Goal: Task Accomplishment & Management: Manage account settings

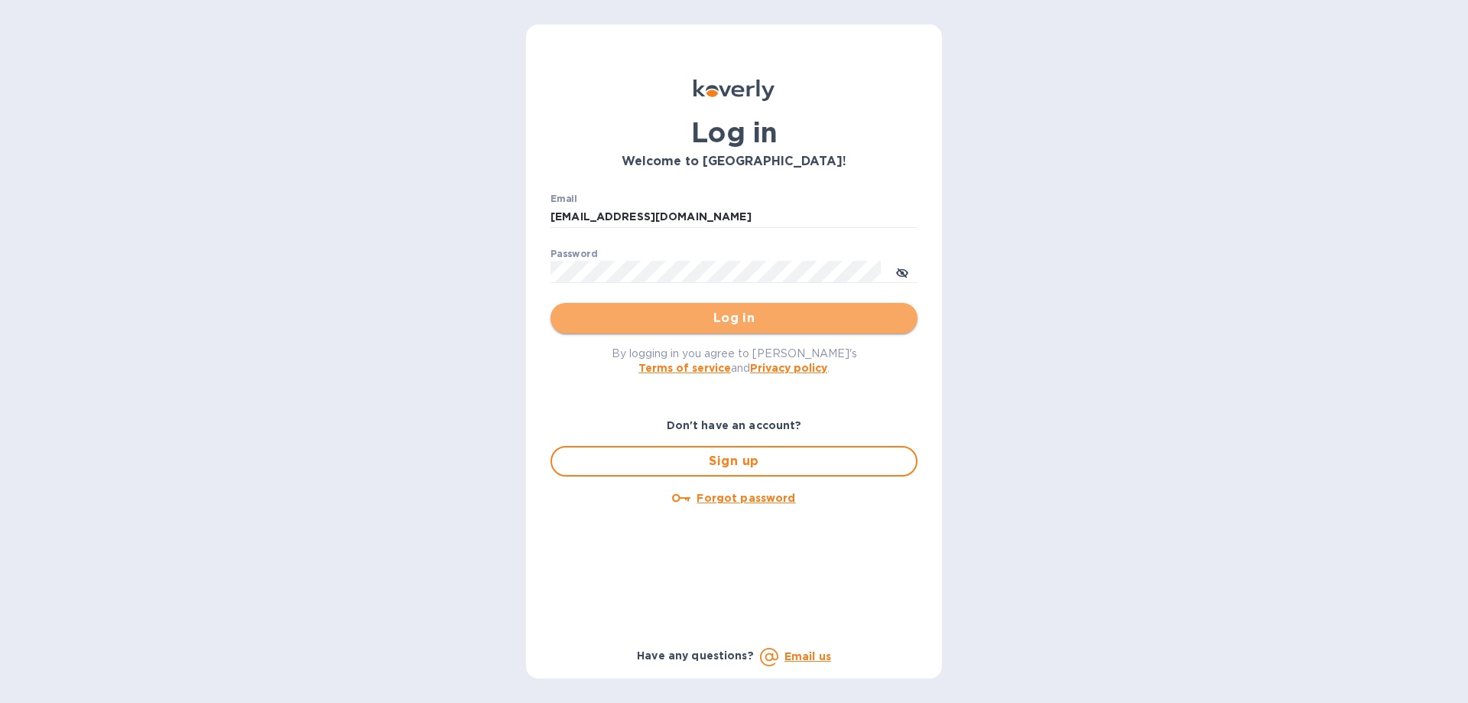
click at [738, 324] on span "Log in" at bounding box center [734, 318] width 342 height 18
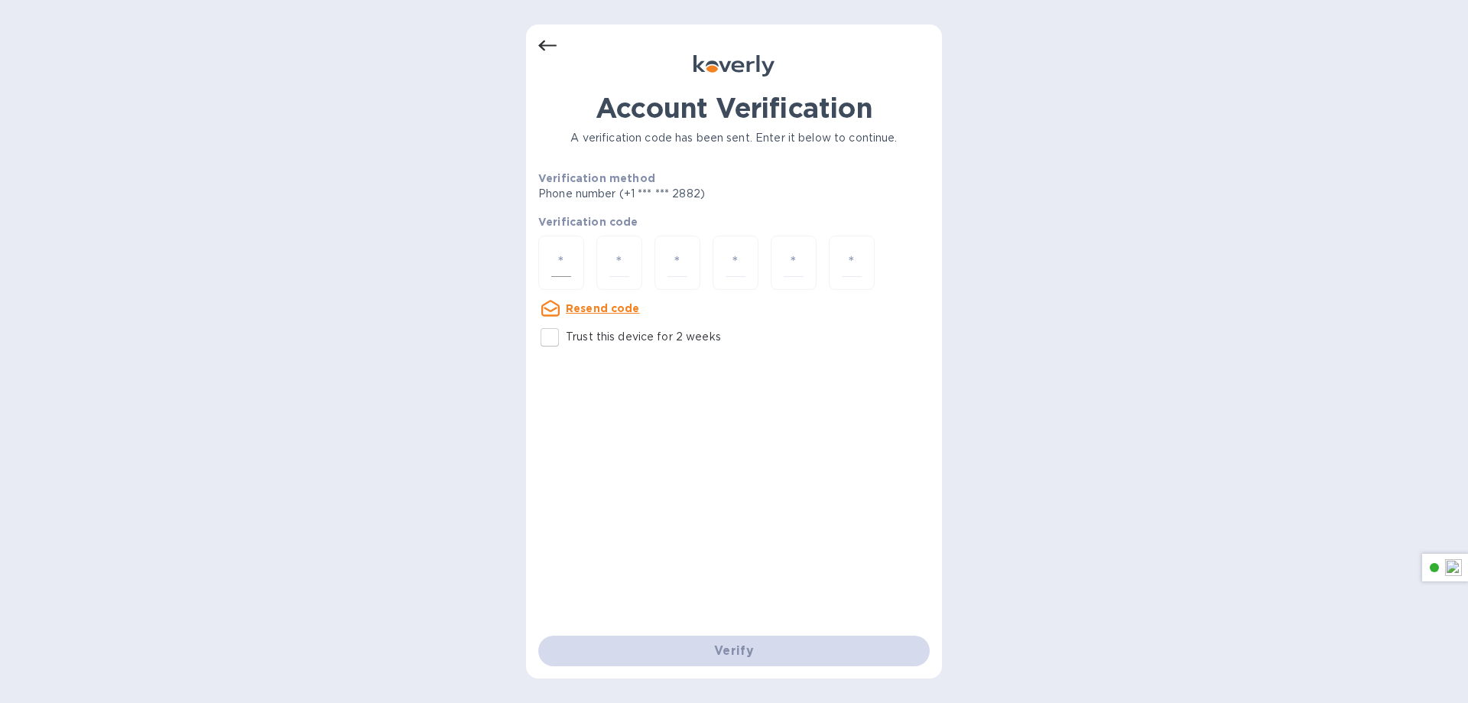
click at [551, 261] on input "number" at bounding box center [561, 262] width 20 height 28
drag, startPoint x: 519, startPoint y: 256, endPoint x: 550, endPoint y: 256, distance: 30.6
click at [524, 256] on div "Account Verification A verification code has been sent. Enter it below to conti…" at bounding box center [734, 351] width 1468 height 703
click at [550, 256] on div at bounding box center [561, 262] width 46 height 54
paste input "5"
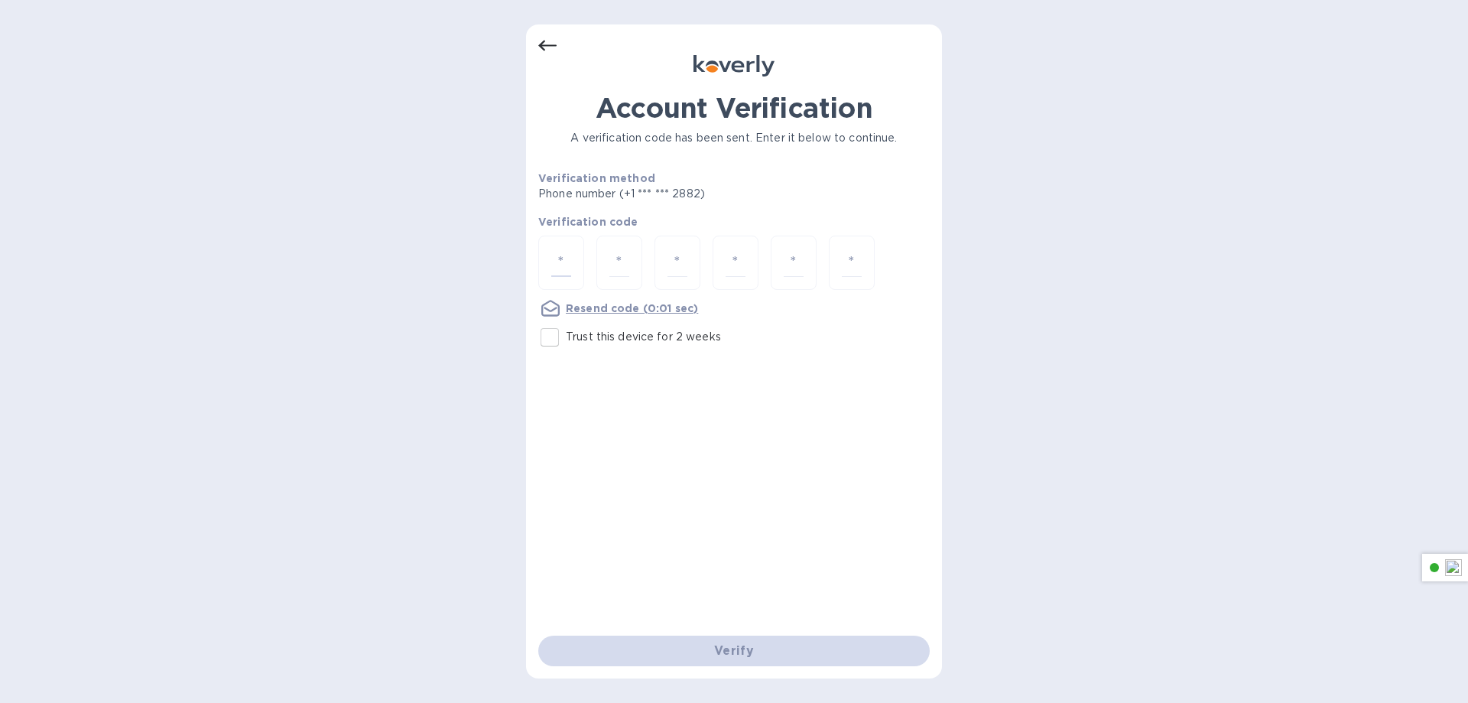
type input "5"
type input "8"
type input "0"
type input "1"
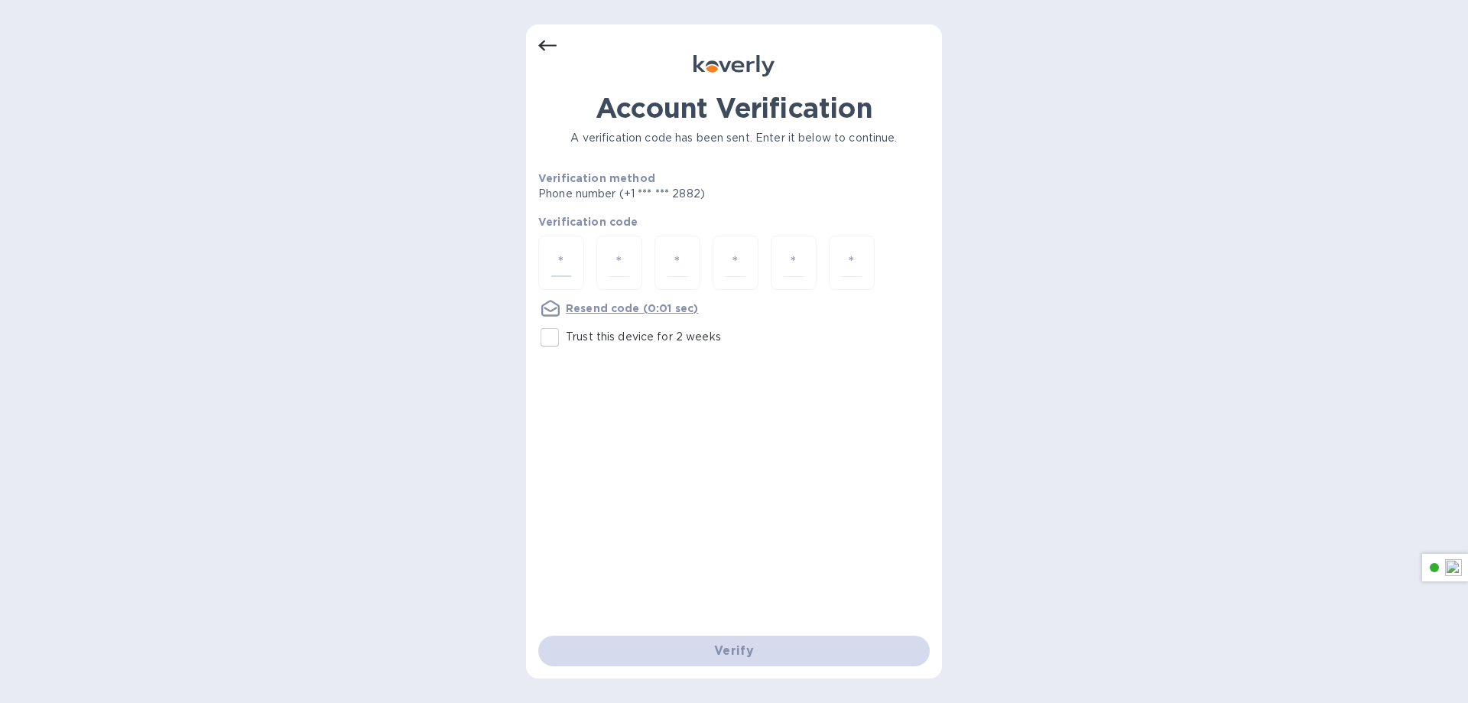
type input "3"
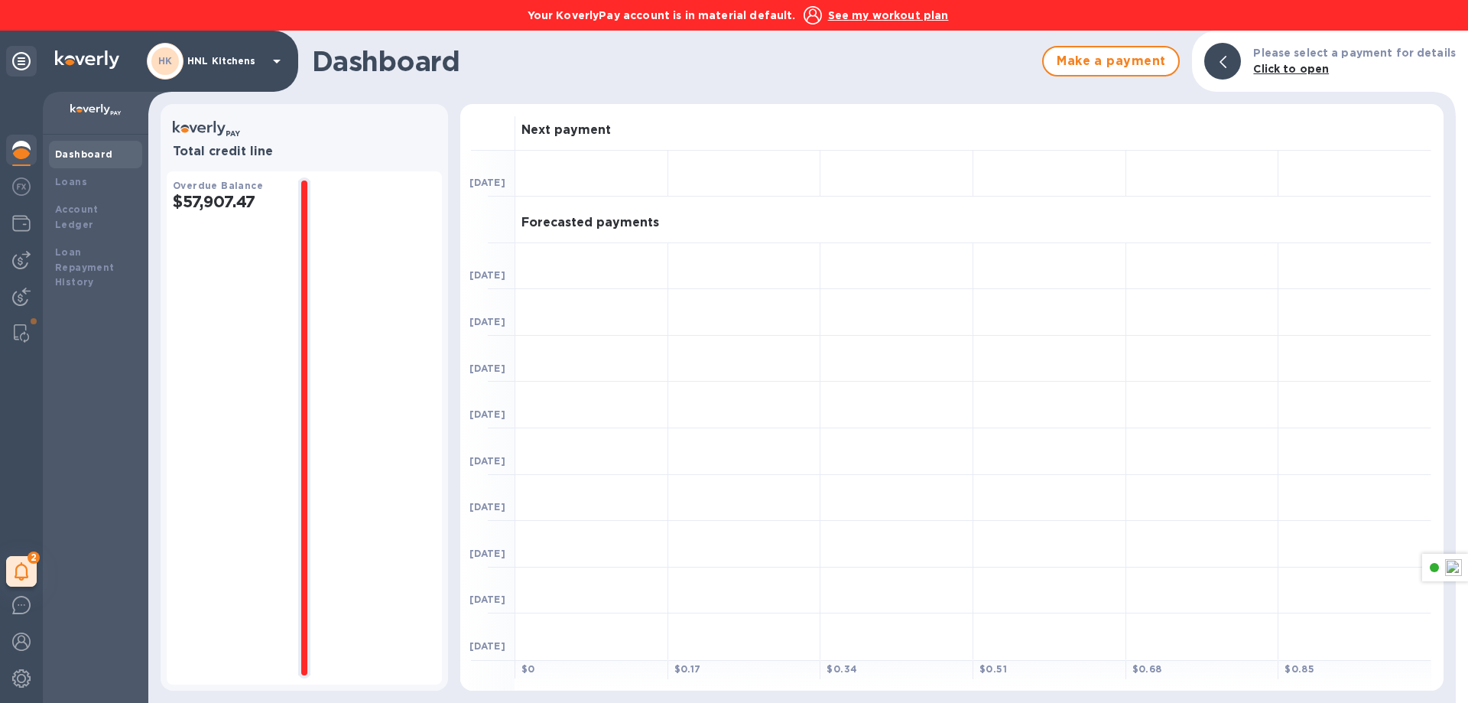
click at [846, 14] on u "See my workout plan" at bounding box center [888, 15] width 121 height 12
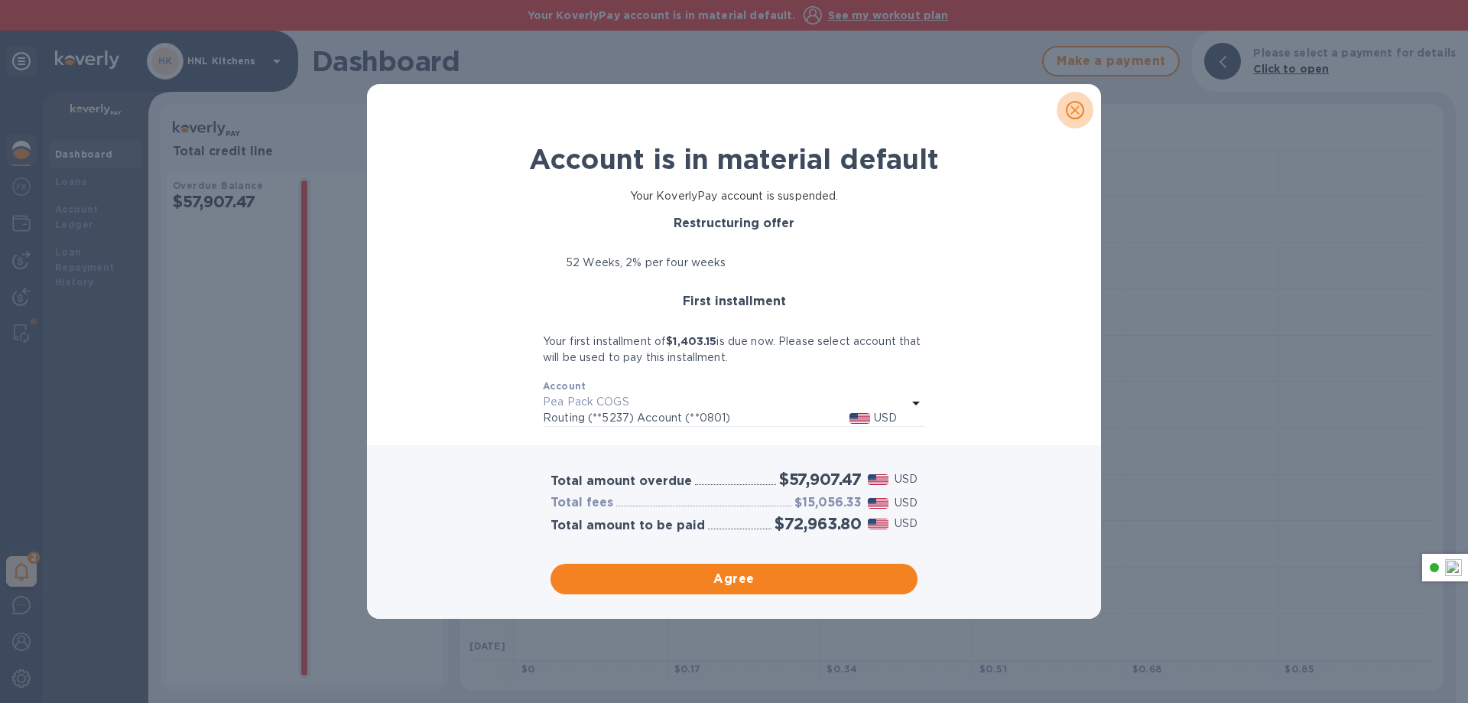
click at [1073, 116] on icon "close" at bounding box center [1074, 109] width 15 height 15
